Goal: Find specific page/section: Find specific page/section

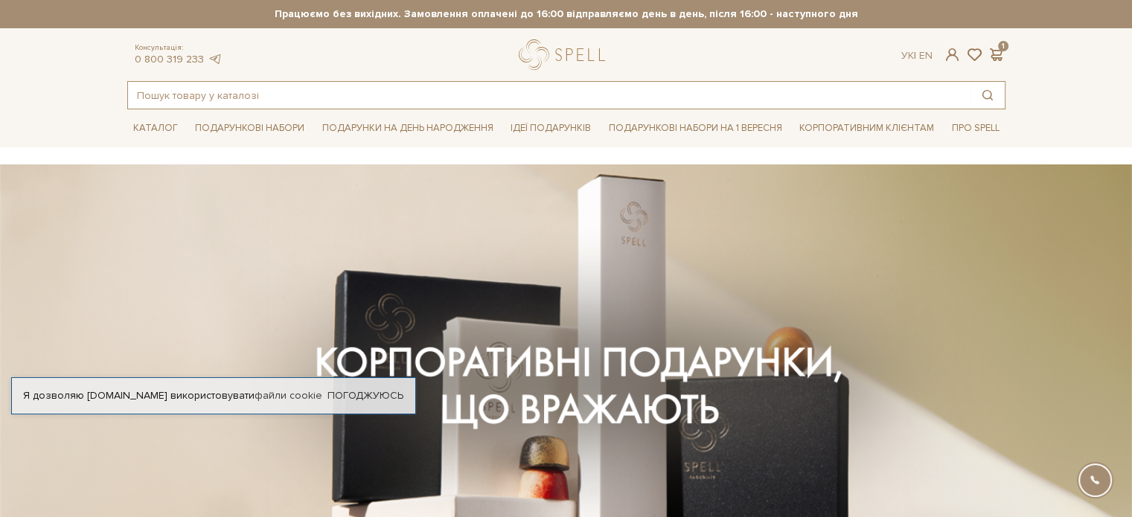
click at [492, 98] on input "text" at bounding box center [549, 95] width 843 height 27
click at [274, 98] on input "text" at bounding box center [549, 95] width 843 height 27
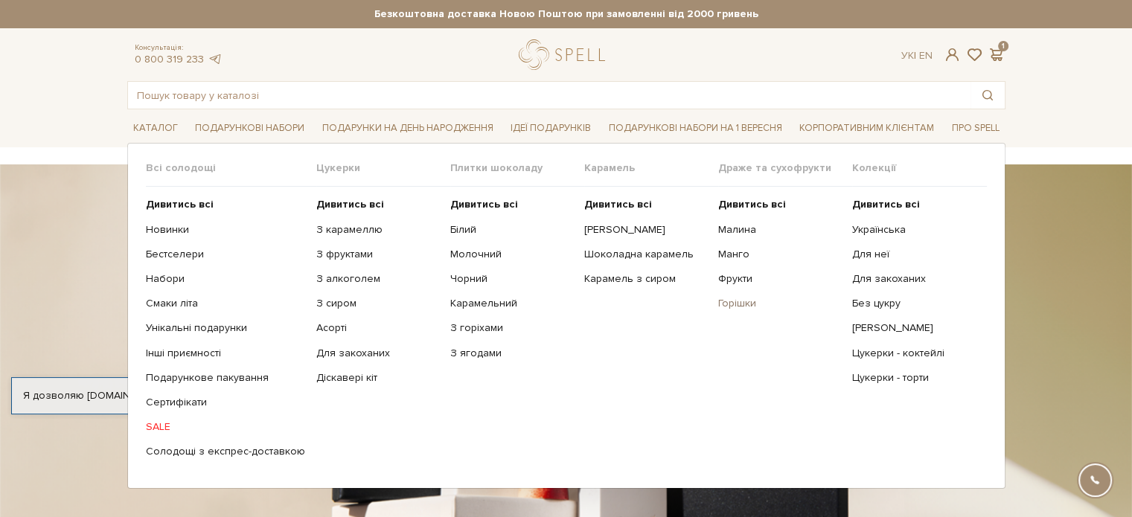
click at [739, 303] on link "Горішки" at bounding box center [779, 303] width 123 height 13
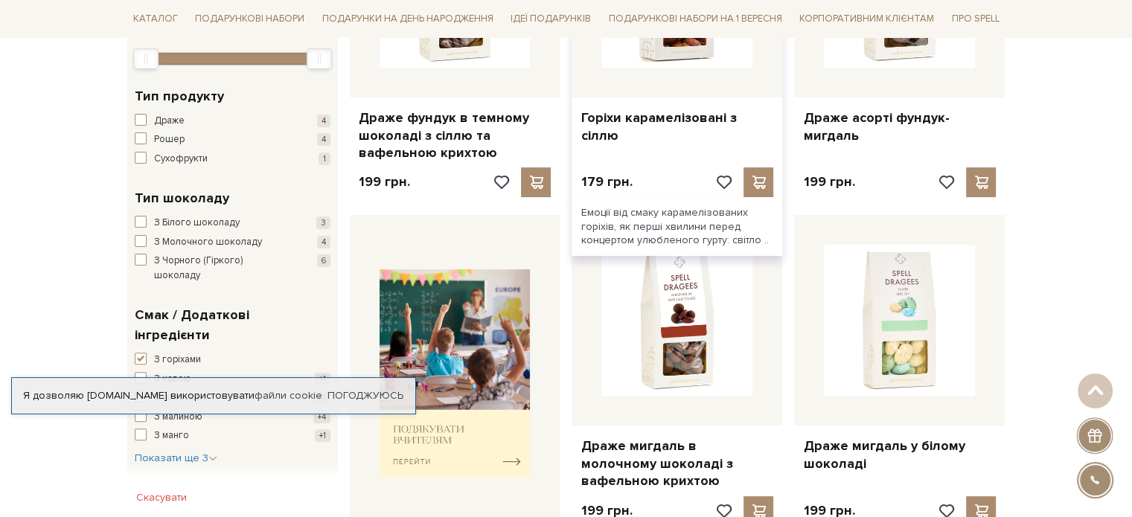
scroll to position [401, 0]
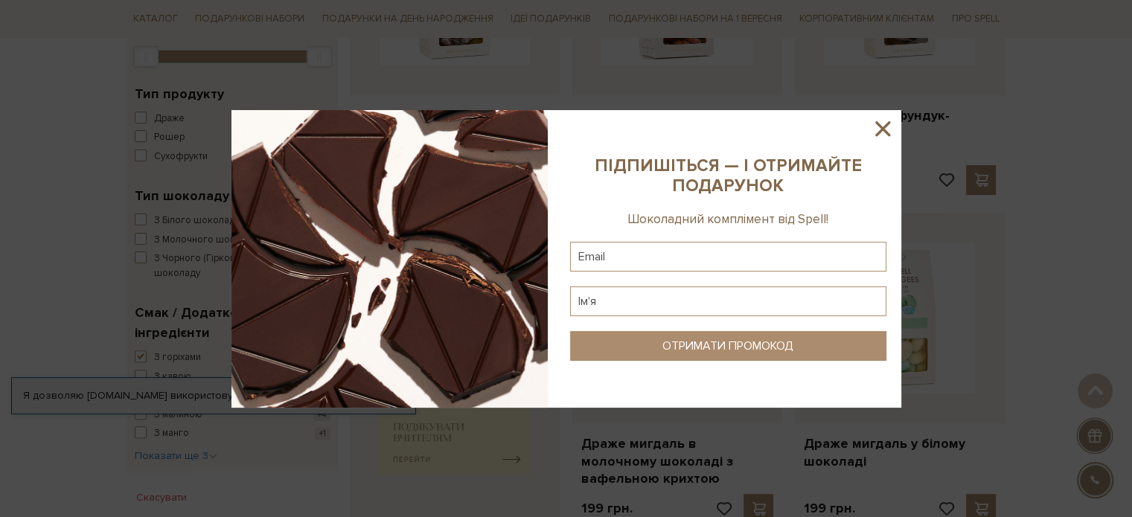
click at [884, 126] on icon at bounding box center [883, 128] width 15 height 15
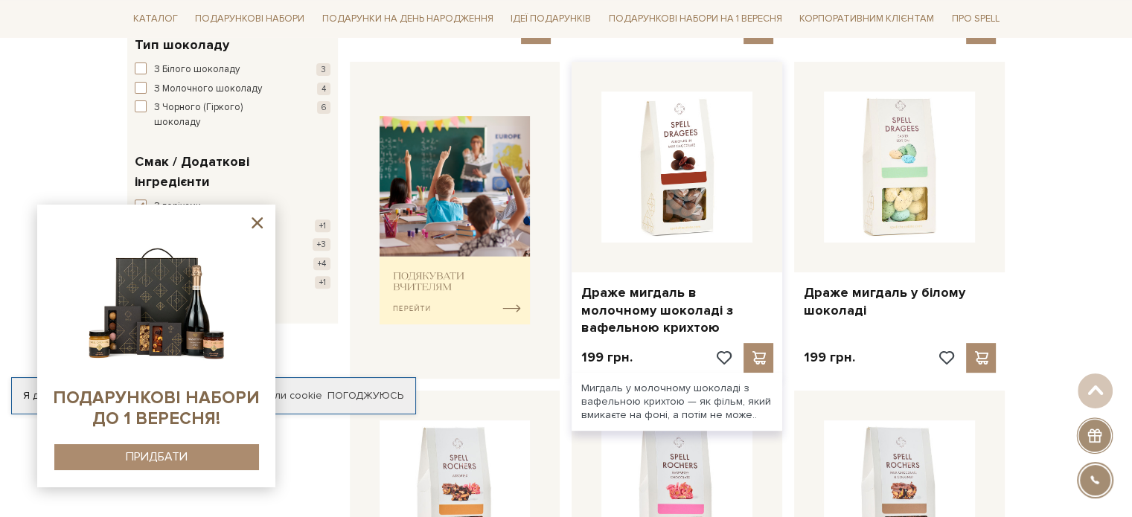
scroll to position [553, 0]
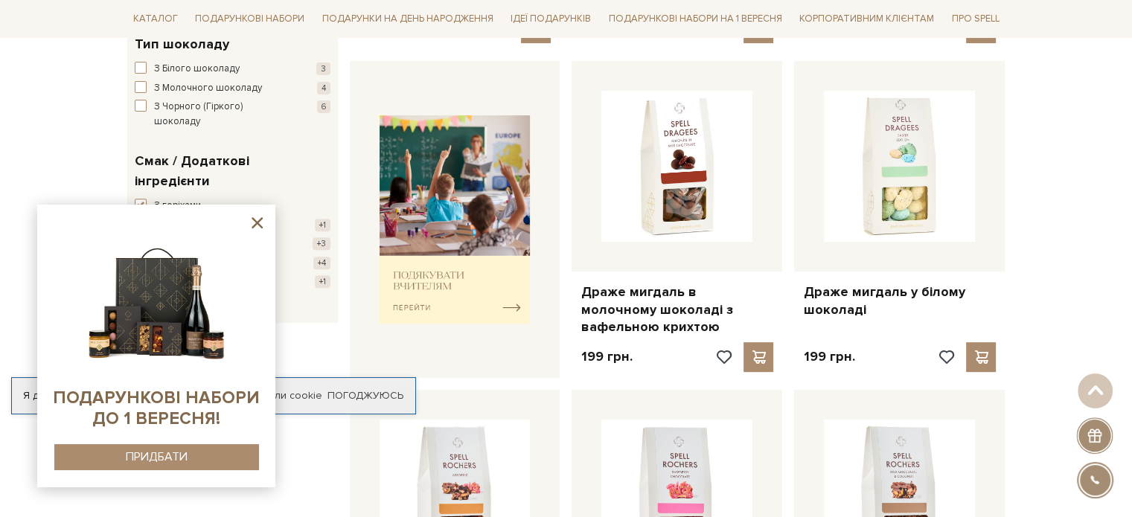
click at [261, 223] on icon at bounding box center [257, 223] width 19 height 19
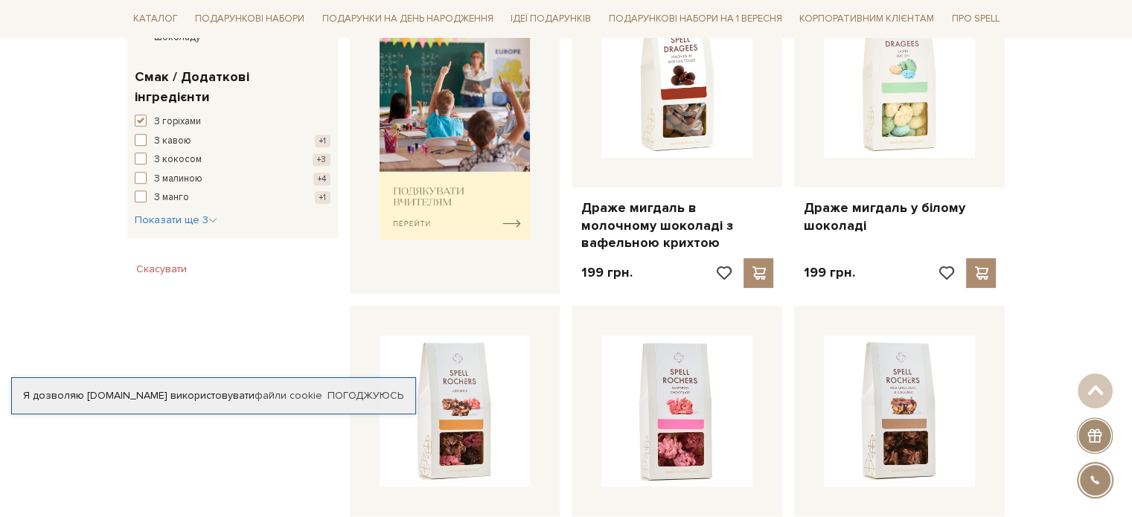
scroll to position [699, 0]
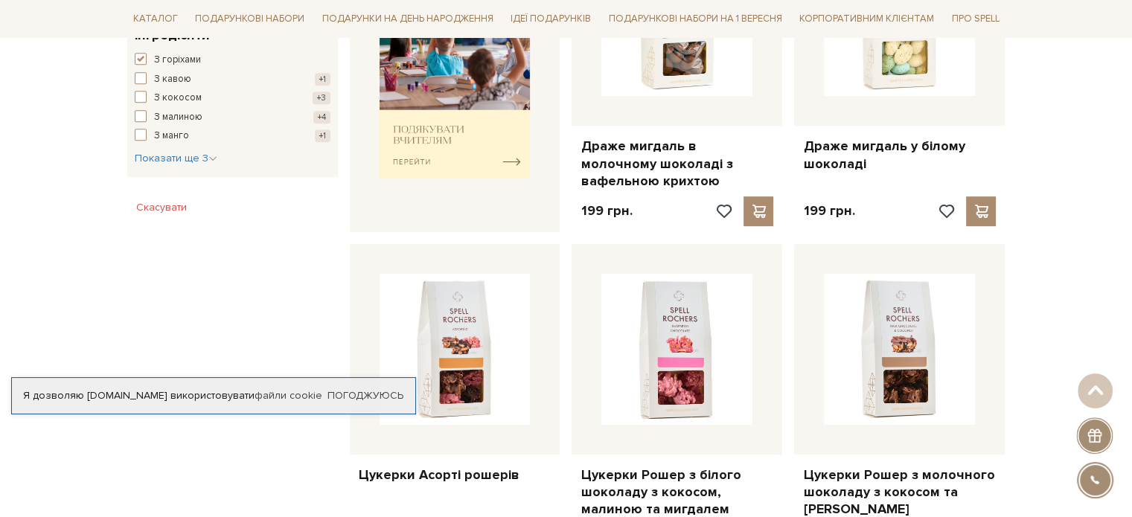
click at [203, 290] on div "Фільтр Ви вибрали: З горіхами Скасувати 179 - 219 грн. Ціна від 179 до 219 179 …" at bounding box center [232, 238] width 223 height 1302
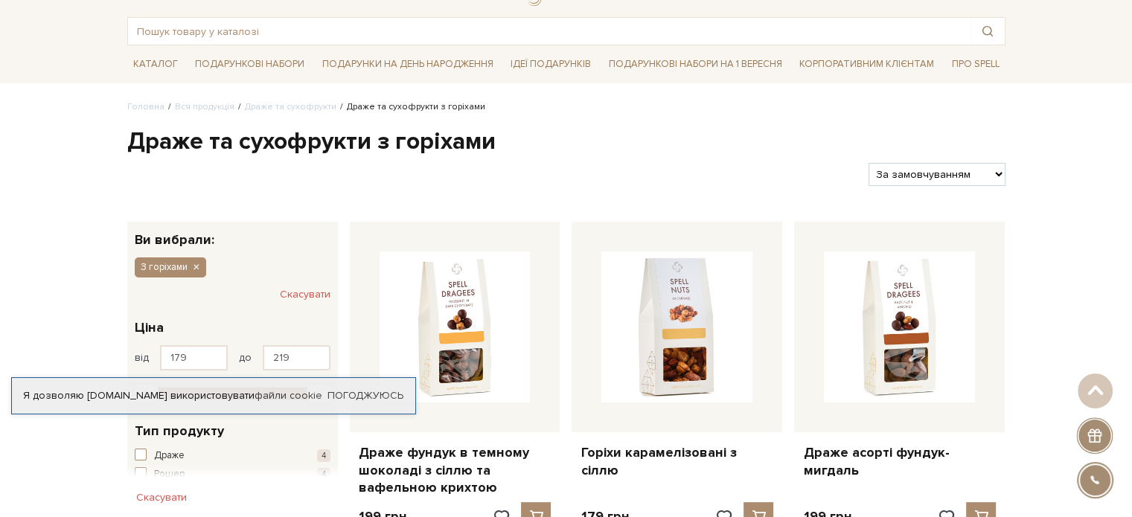
scroll to position [0, 0]
